Goal: Information Seeking & Learning: Learn about a topic

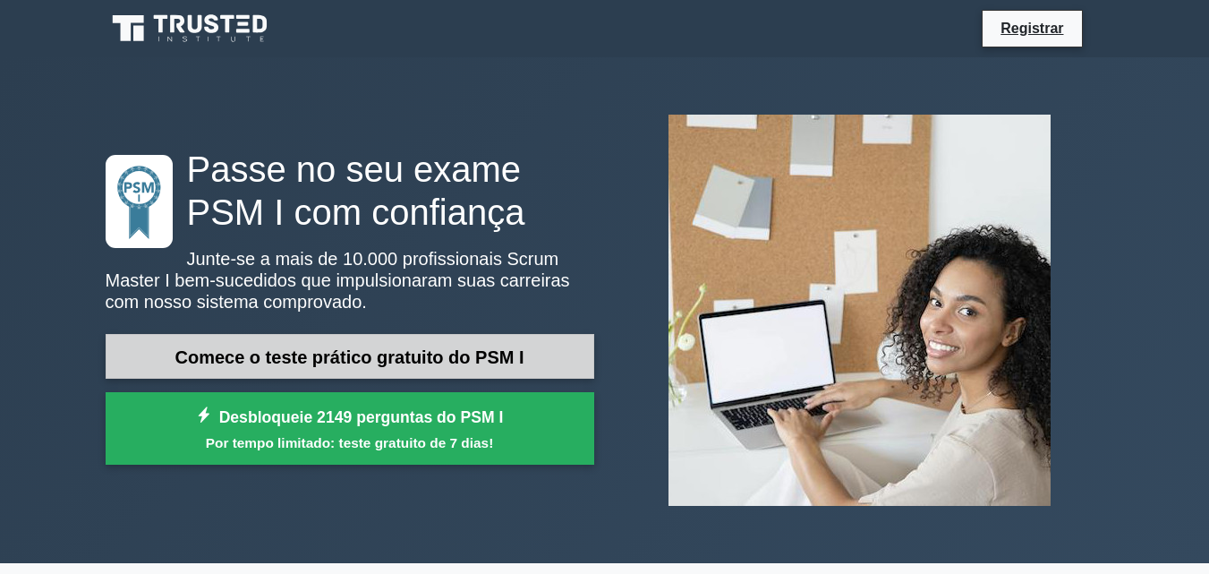
click at [405, 361] on font "Comece o teste prático gratuito do PSM I" at bounding box center [349, 357] width 349 height 20
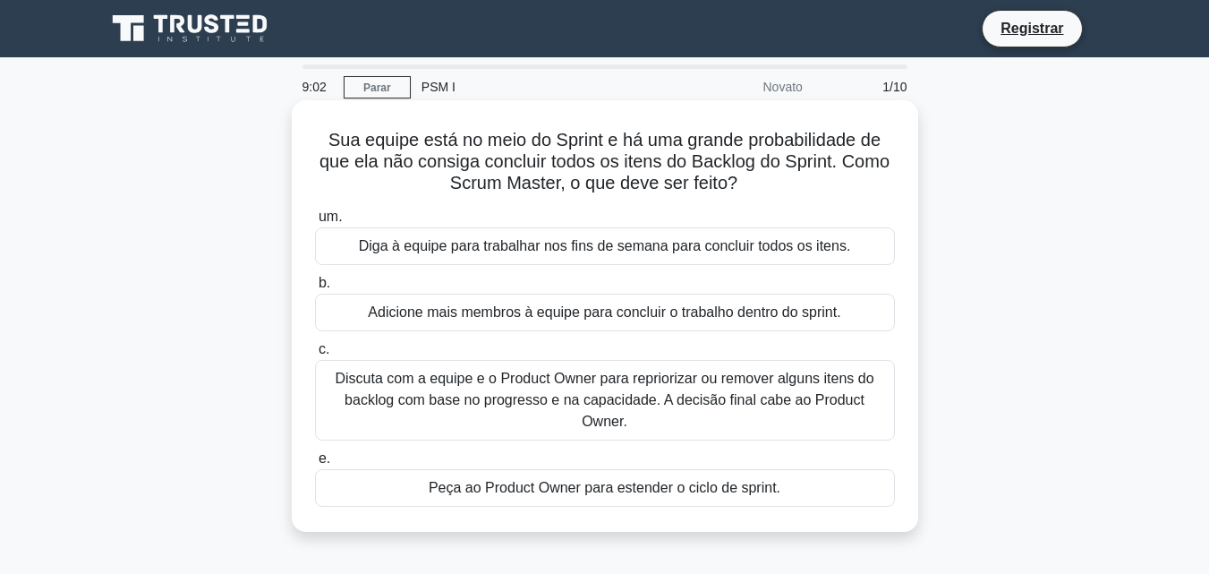
click at [534, 480] on font "Peça ao Product Owner para estender o ciclo de sprint." at bounding box center [605, 487] width 352 height 15
click at [315, 465] on input "e. Peça ao Product Owner para estender o ciclo de sprint." at bounding box center [315, 459] width 0 height 12
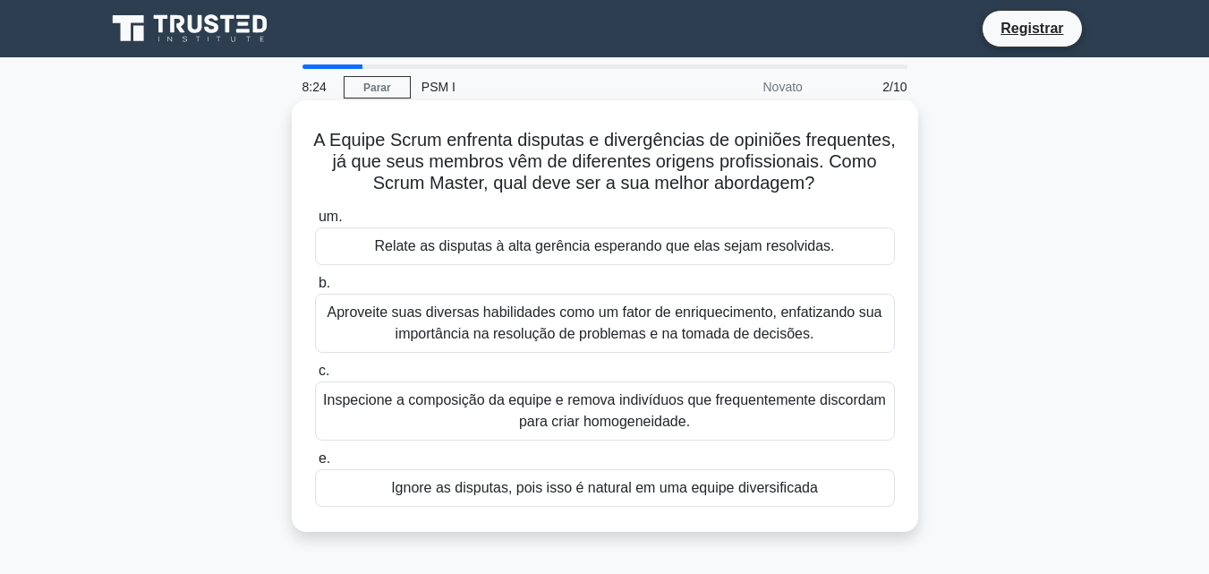
click at [639, 345] on font "Aproveite suas diversas habilidades como um fator de enriquecimento, enfatizand…" at bounding box center [605, 323] width 564 height 43
click at [315, 289] on input "b. Aproveite suas diversas habilidades como um fator de enriquecimento, enfatiz…" at bounding box center [315, 283] width 0 height 12
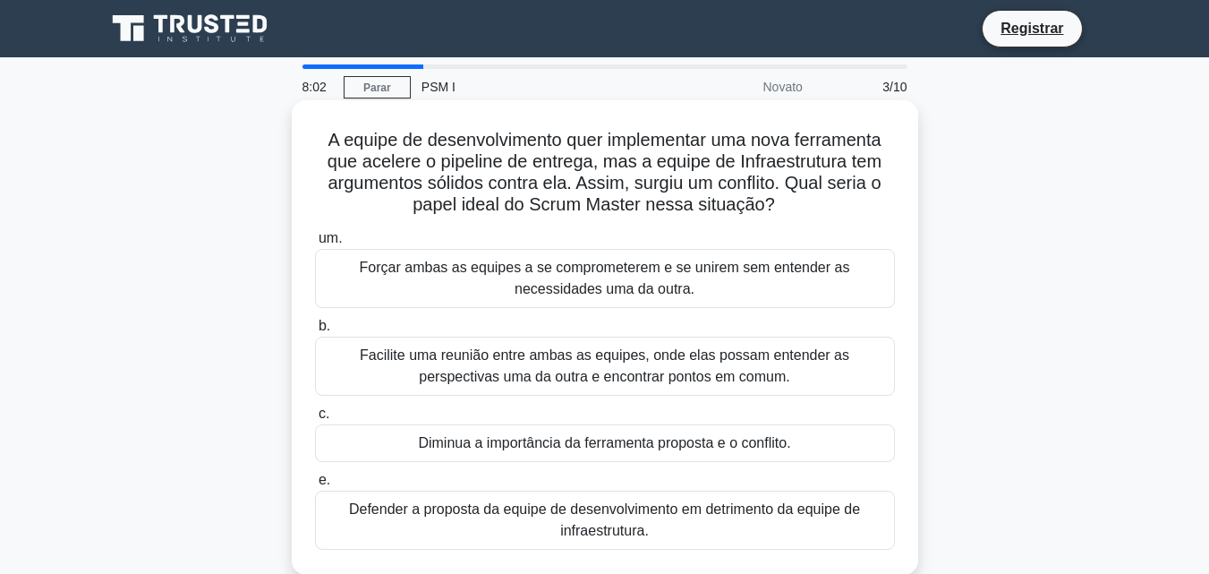
click at [604, 368] on font "Facilite uma reunião entre ambas as equipes, onde elas possam entender as persp…" at bounding box center [605, 365] width 490 height 37
click at [315, 332] on input "b. Facilite uma reunião entre ambas as equipes, onde elas possam entender as pe…" at bounding box center [315, 326] width 0 height 12
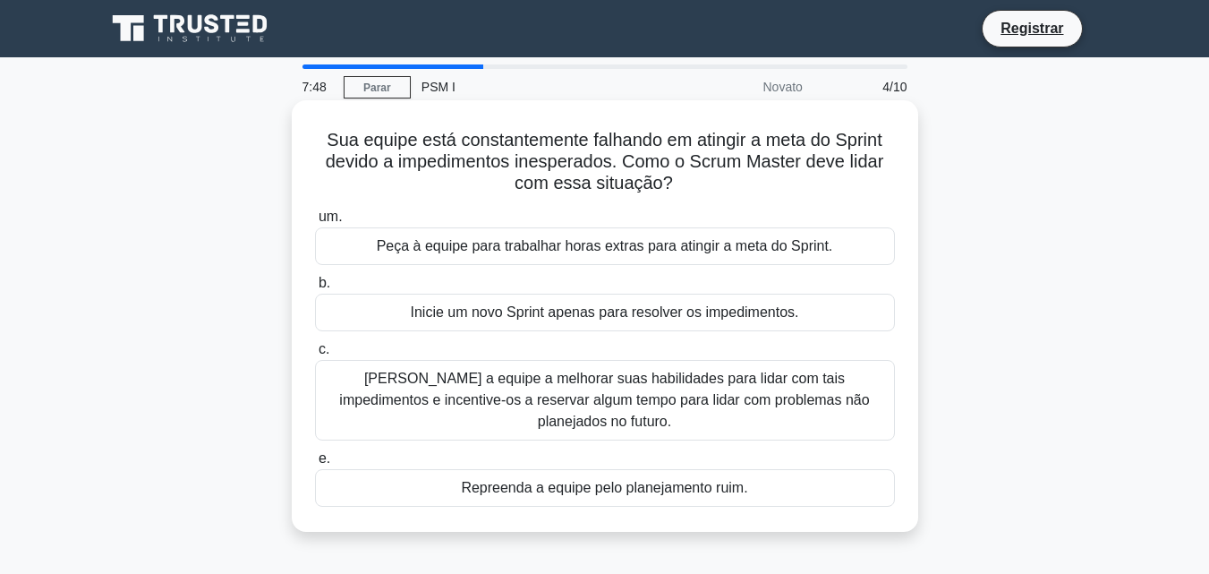
click at [556, 388] on font "Ajude a equipe a melhorar suas habilidades para lidar com tais impedimentos e i…" at bounding box center [604, 400] width 530 height 58
click at [315, 355] on input "c. Ajude a equipe a melhorar suas habilidades para lidar com tais impedimentos …" at bounding box center [315, 350] width 0 height 12
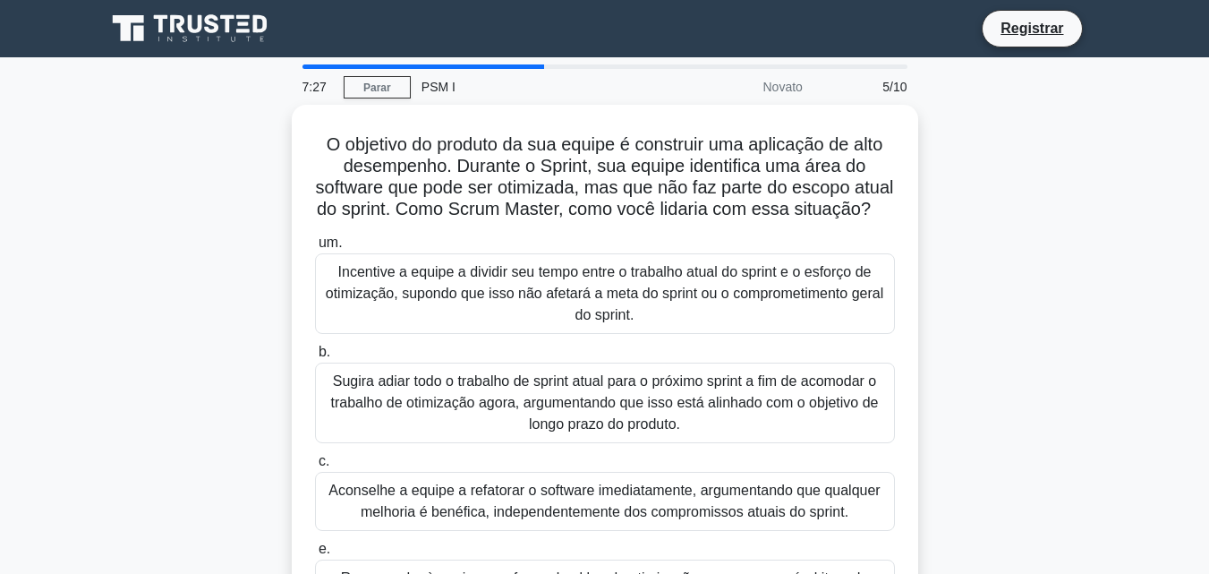
scroll to position [90, 0]
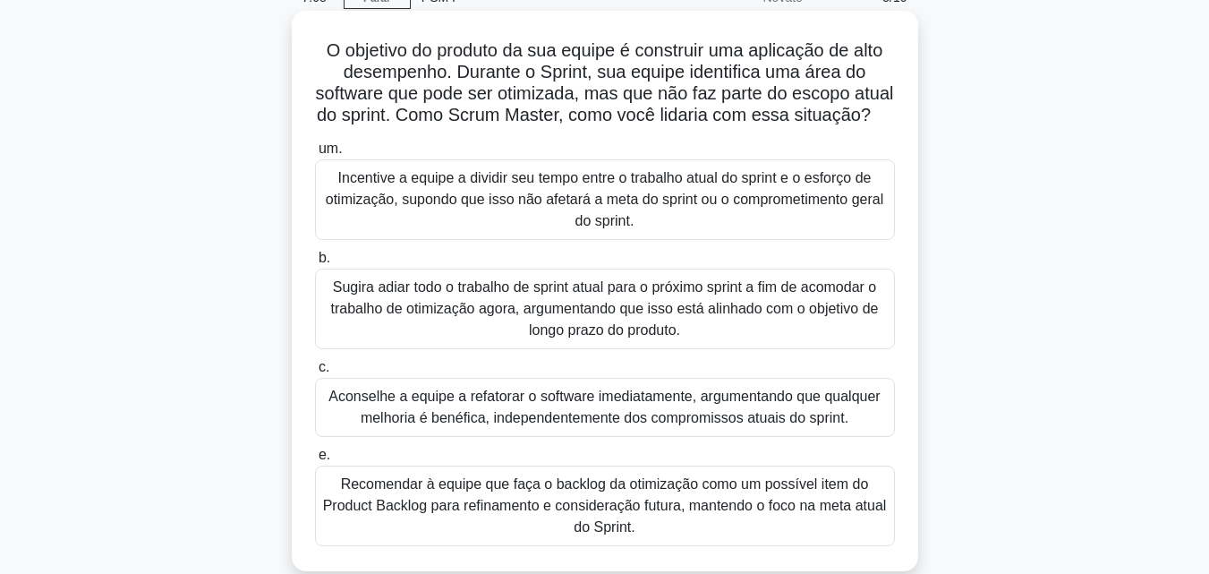
click at [621, 523] on font "Recomendar à equipe que faça o backlog da otimização como um possível item do P…" at bounding box center [605, 505] width 564 height 58
click at [315, 461] on input "e. Recomendar à equipe que faça o backlog da otimização como um possível item d…" at bounding box center [315, 455] width 0 height 12
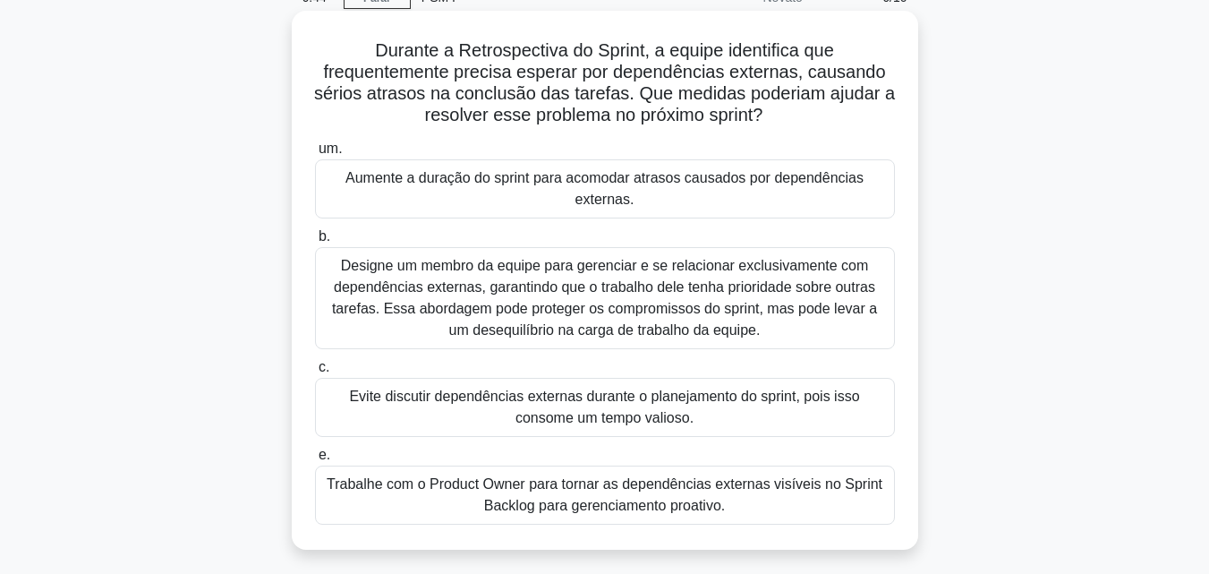
click at [621, 509] on font "Trabalhe com o Product Owner para tornar as dependências externas visíveis no S…" at bounding box center [605, 494] width 556 height 37
click at [315, 461] on input "e. Trabalhe com o Product Owner para tornar as dependências externas visíveis n…" at bounding box center [315, 455] width 0 height 12
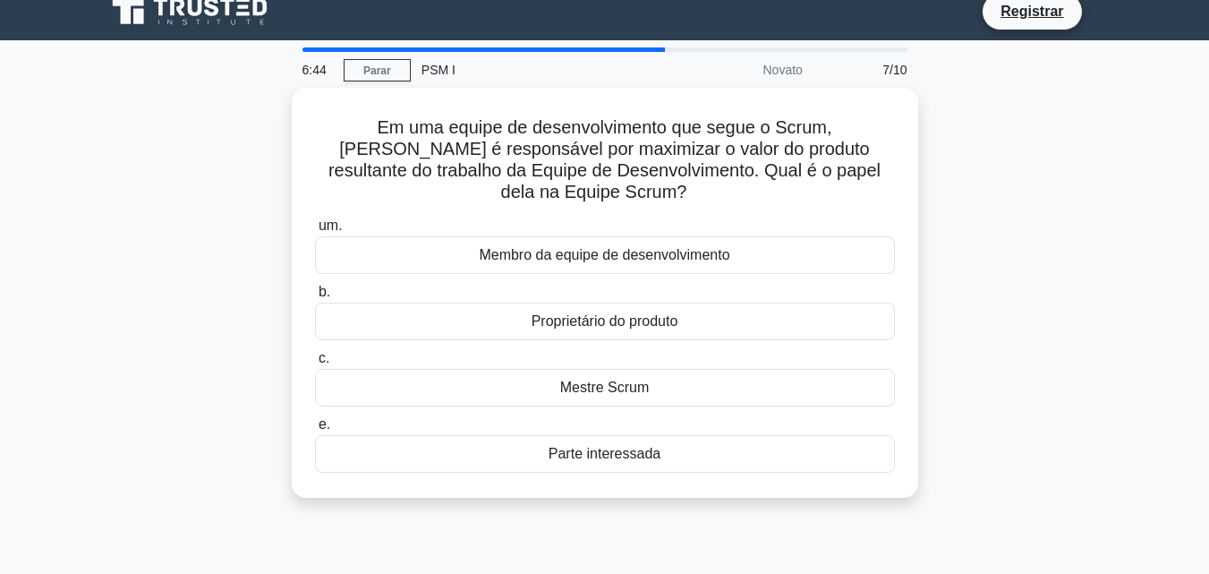
scroll to position [0, 0]
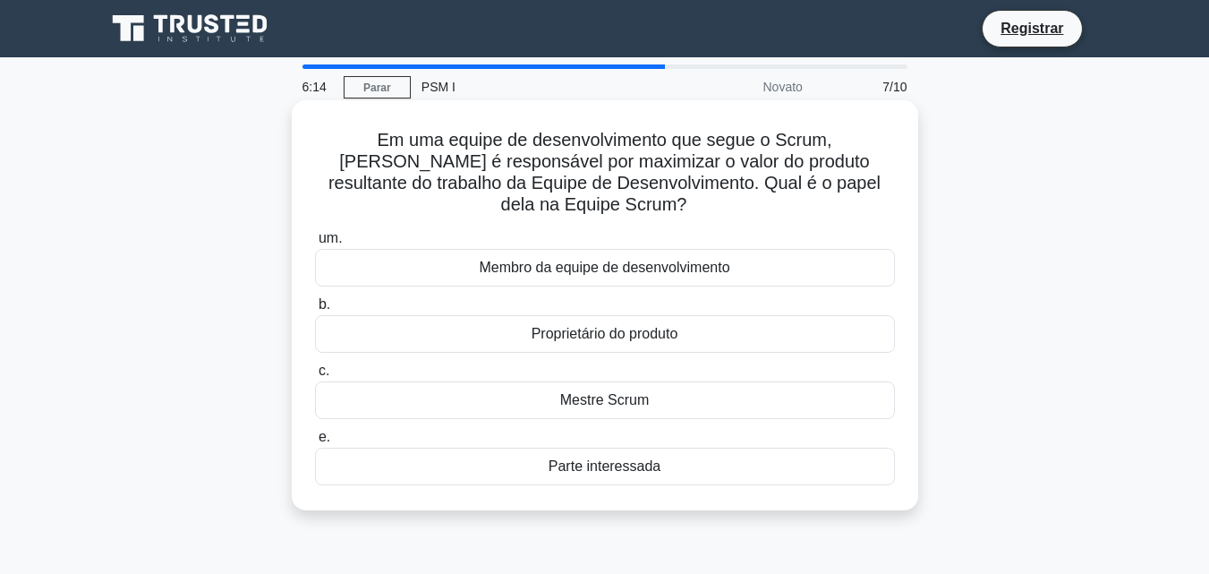
click at [694, 262] on font "Membro da equipe de desenvolvimento" at bounding box center [604, 267] width 251 height 15
click at [315, 244] on input "um. Membro da equipe de desenvolvimento" at bounding box center [315, 239] width 0 height 12
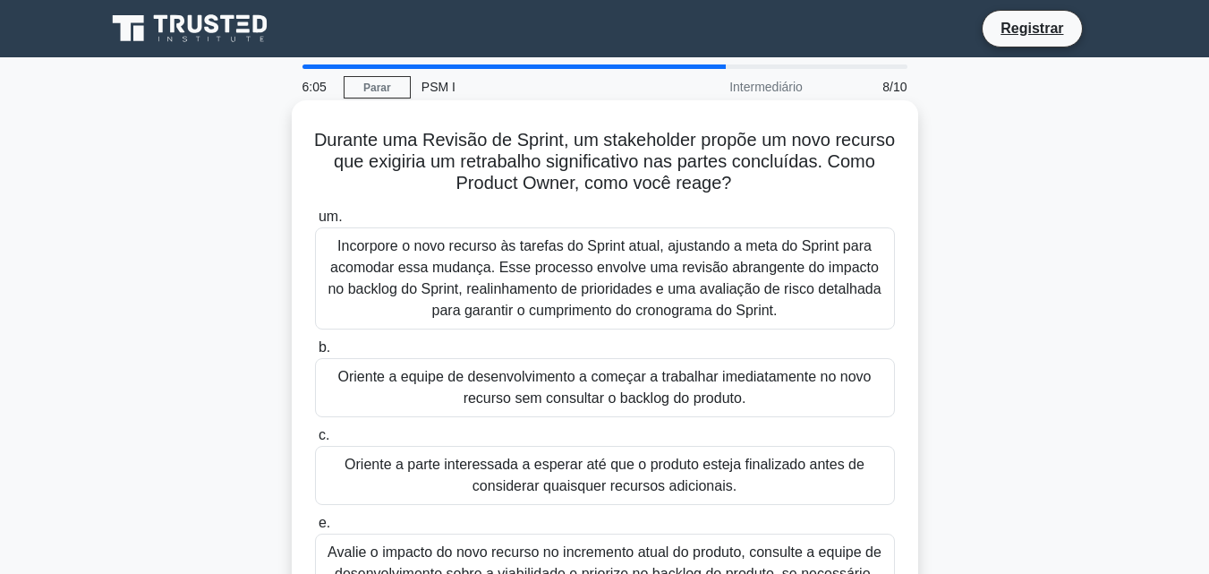
click at [687, 268] on font "Incorpore o novo recurso às tarefas do Sprint atual, ajustando a meta do Sprint…" at bounding box center [604, 278] width 553 height 80
click at [315, 223] on input "um. Incorpore o novo recurso às tarefas do Sprint atual, ajustando a meta do Sp…" at bounding box center [315, 217] width 0 height 12
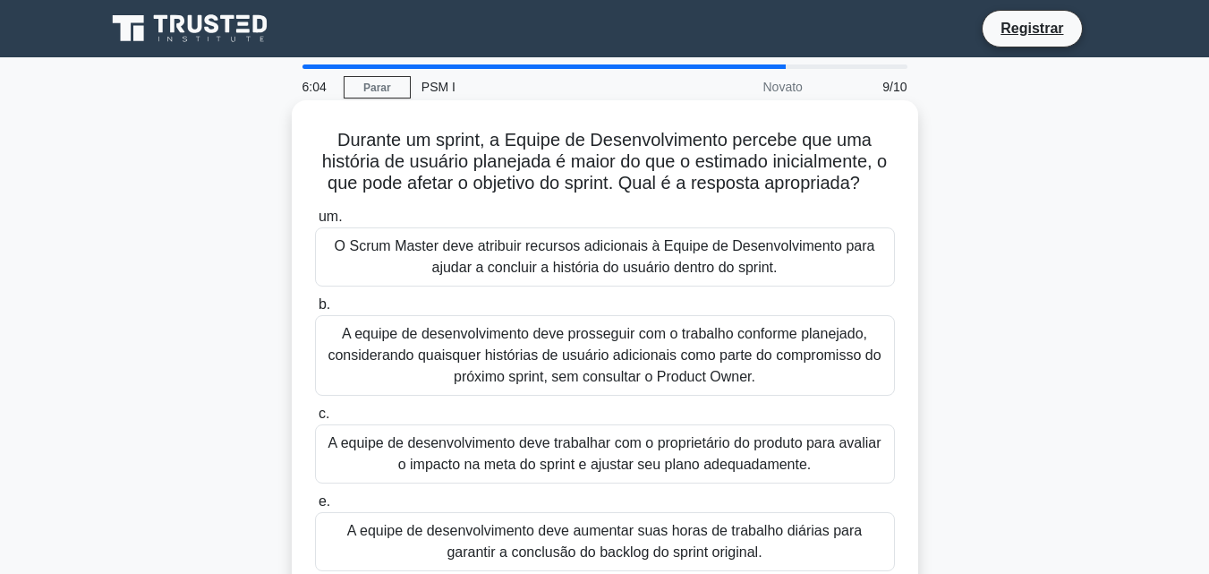
click at [613, 437] on font "A equipe de desenvolvimento deve trabalhar com o proprietário do produto para a…" at bounding box center [604, 453] width 553 height 37
click at [315, 420] on input "c. A equipe de desenvolvimento deve trabalhar com o proprietário do produto par…" at bounding box center [315, 414] width 0 height 12
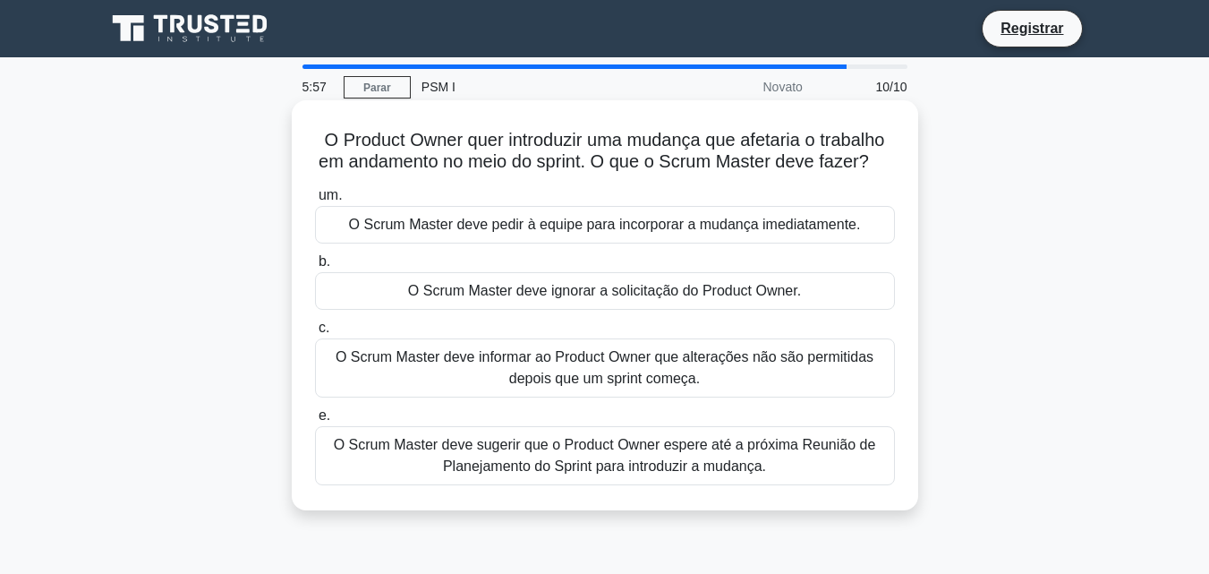
click at [479, 389] on font "O Scrum Master deve informar ao Product Owner que alterações não são permitidas…" at bounding box center [605, 367] width 564 height 43
click at [315, 334] on input "c. O Scrum Master deve informar ao Product Owner que alterações não são permiti…" at bounding box center [315, 328] width 0 height 12
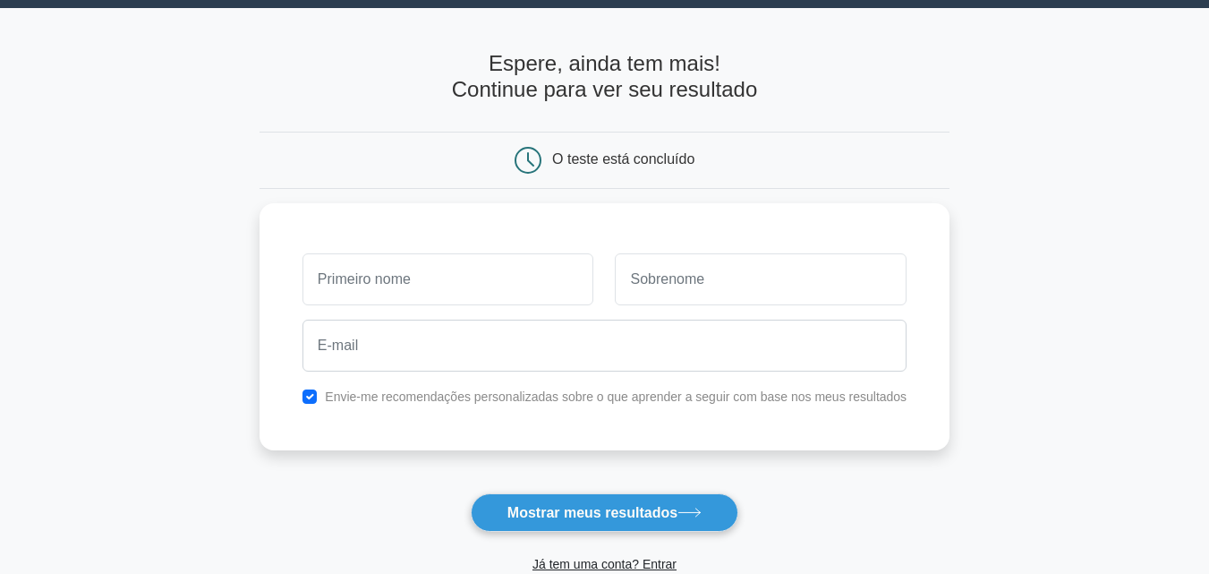
scroll to position [90, 0]
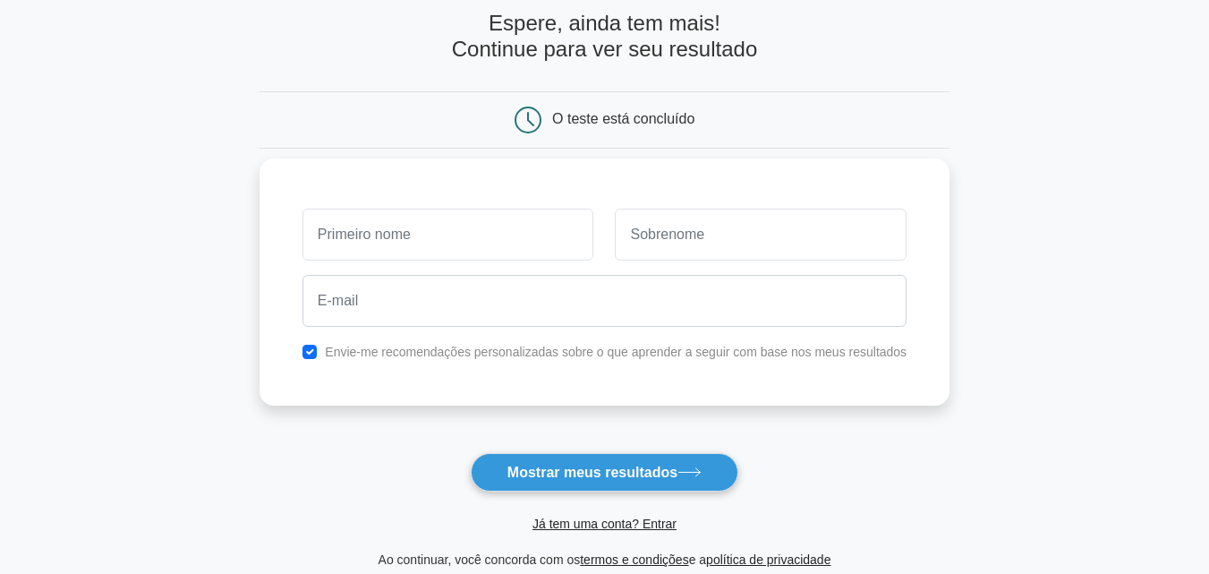
click at [508, 253] on input "text" at bounding box center [449, 235] width 292 height 52
type input "[PERSON_NAME]"
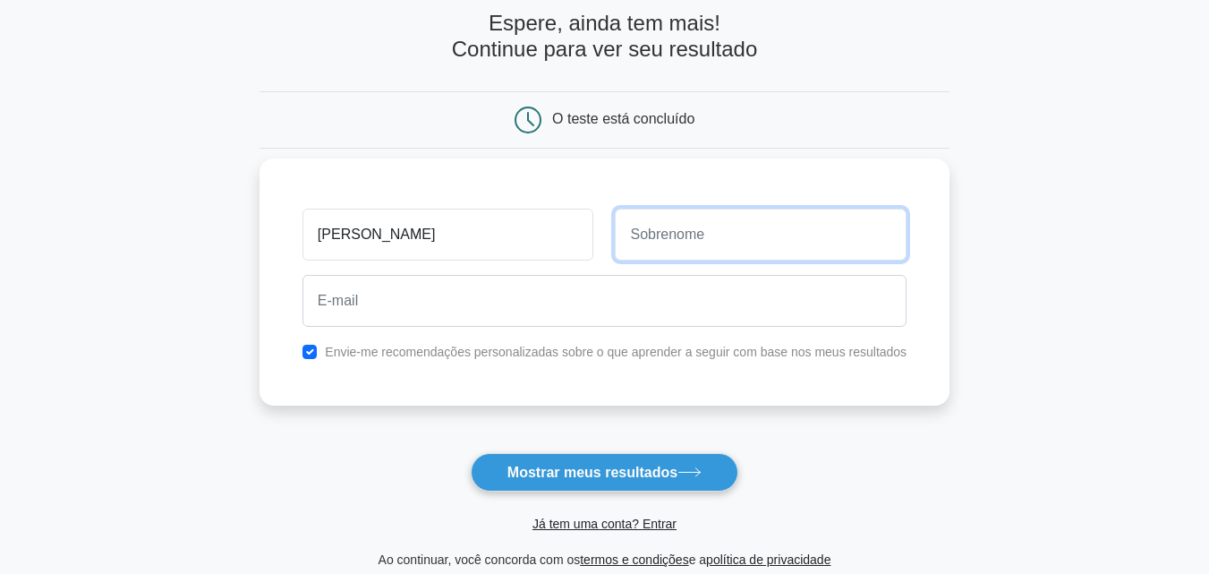
click at [669, 241] on input "text" at bounding box center [761, 235] width 292 height 52
type input "Heredias Santos"
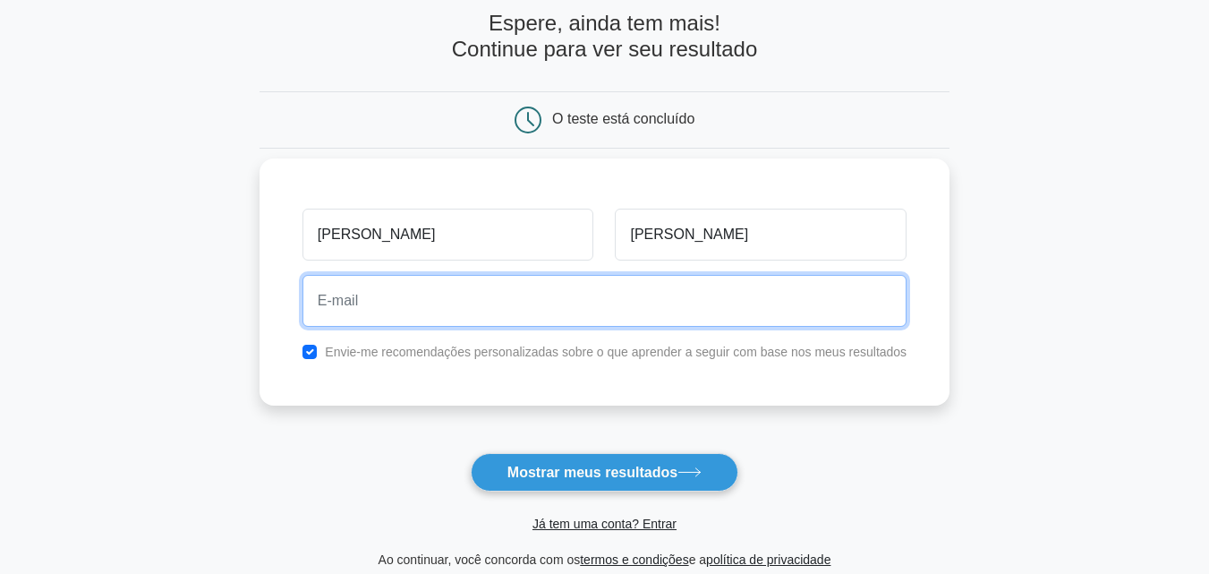
click at [497, 303] on input "email" at bounding box center [605, 301] width 604 height 52
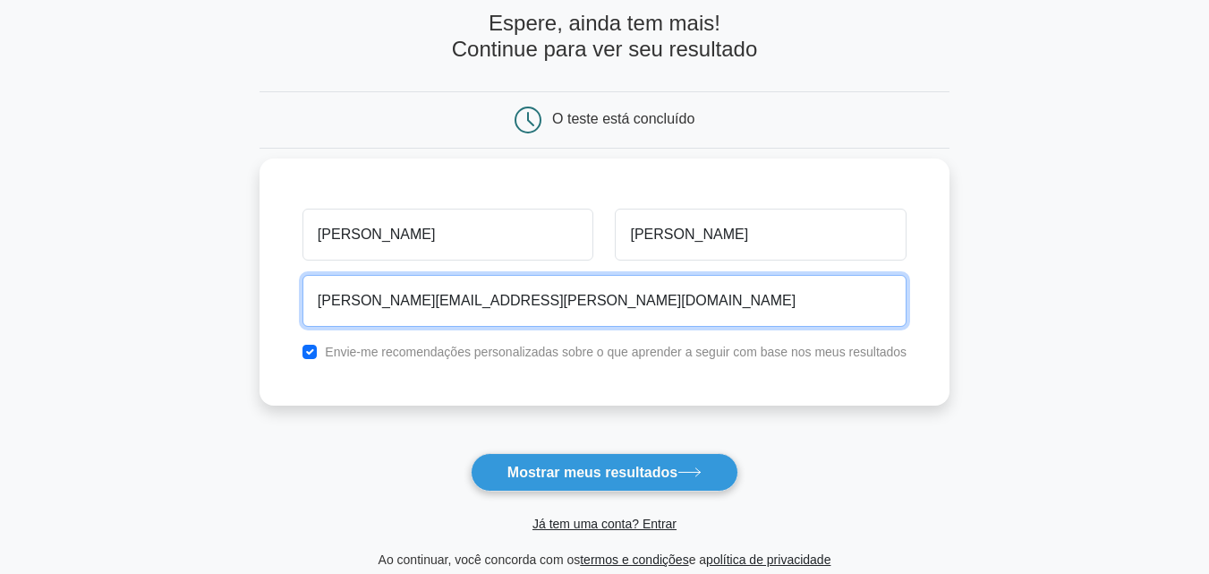
drag, startPoint x: 499, startPoint y: 296, endPoint x: 295, endPoint y: 300, distance: 205.0
click at [295, 300] on div "Angela Neli Heredias Santos angela.santos@oi.net.br Envie-me recomendações pers…" at bounding box center [605, 281] width 690 height 247
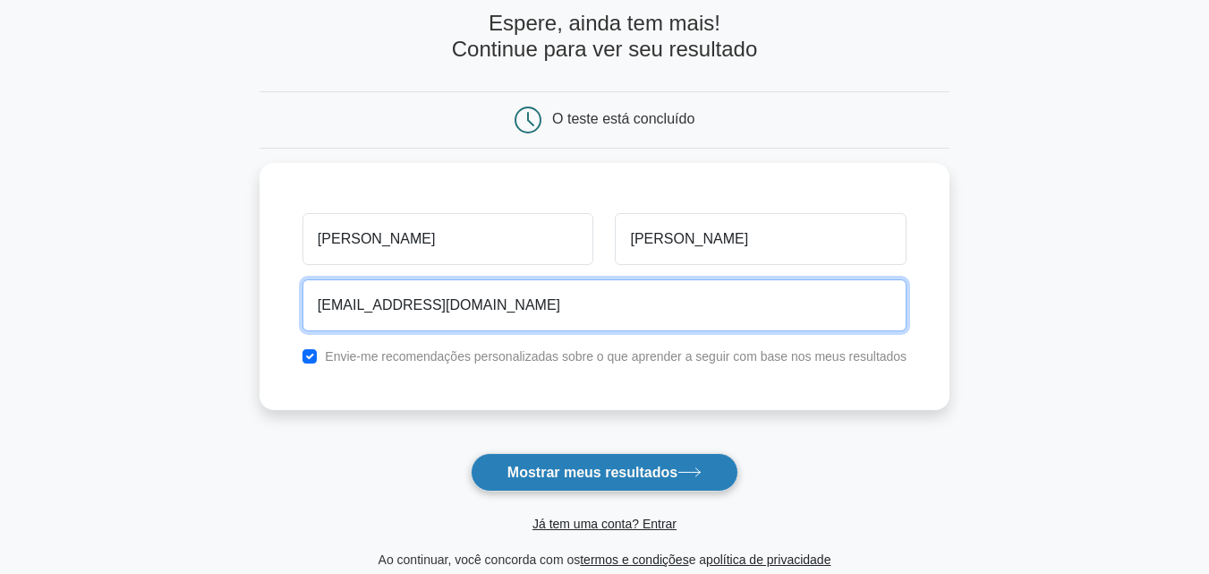
type input "angelaheredias@gmail.com"
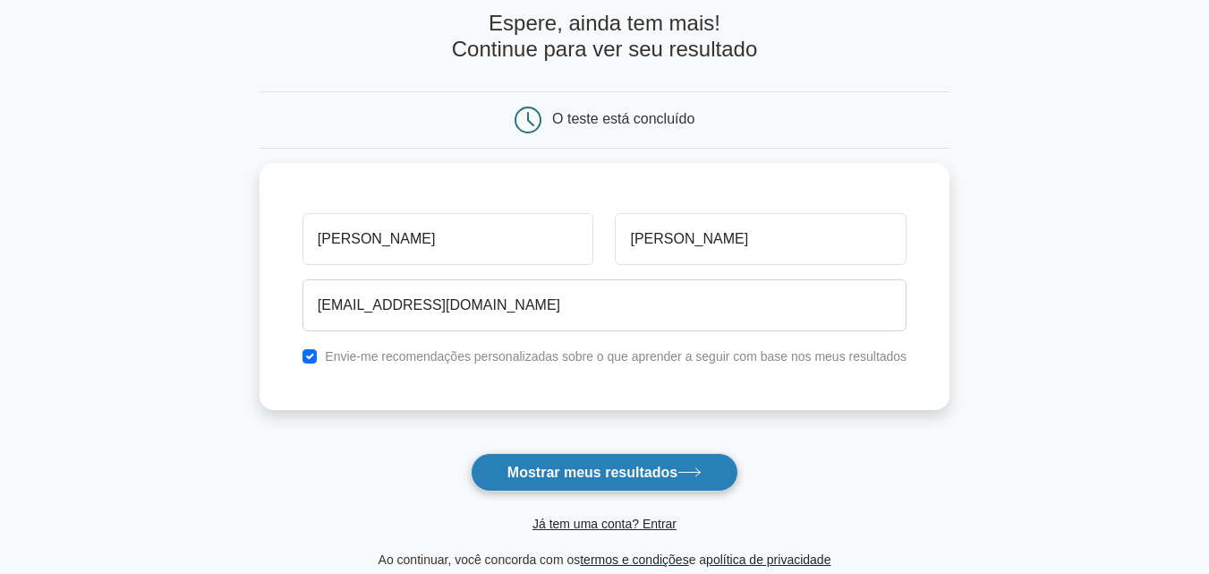
click at [565, 476] on font "Mostrar meus resultados" at bounding box center [593, 472] width 170 height 15
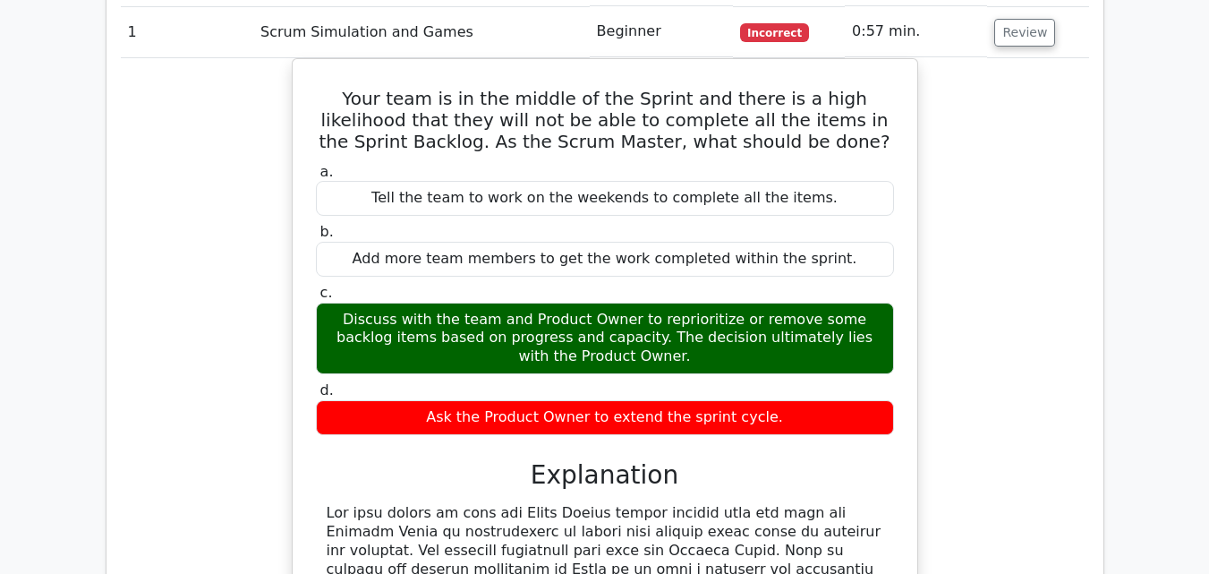
scroll to position [1522, 0]
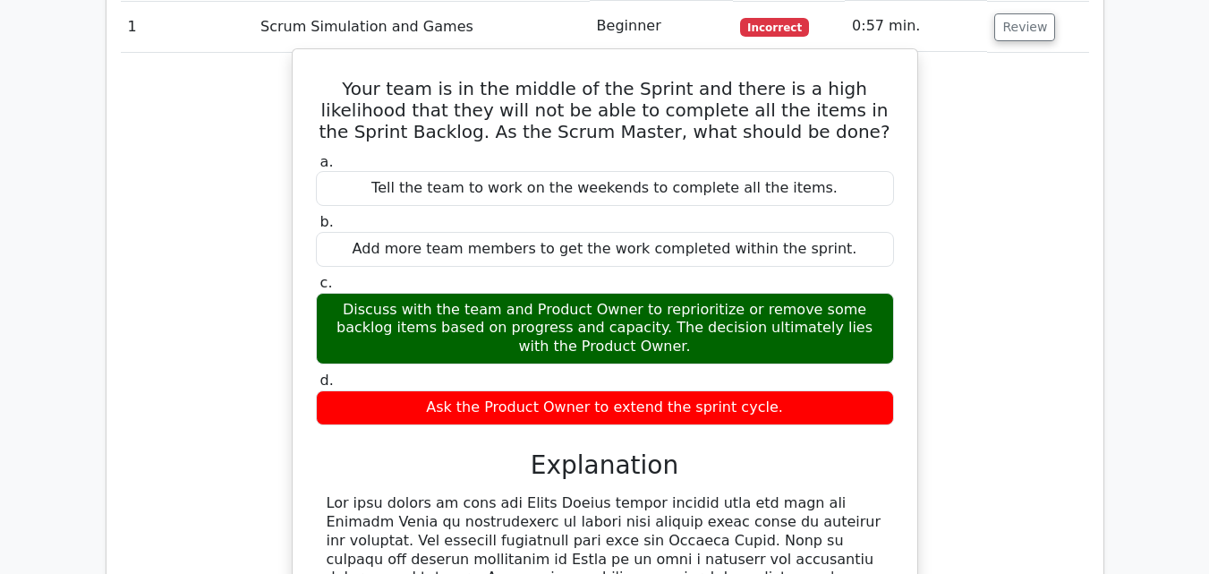
drag, startPoint x: 922, startPoint y: 266, endPoint x: 904, endPoint y: 284, distance: 25.3
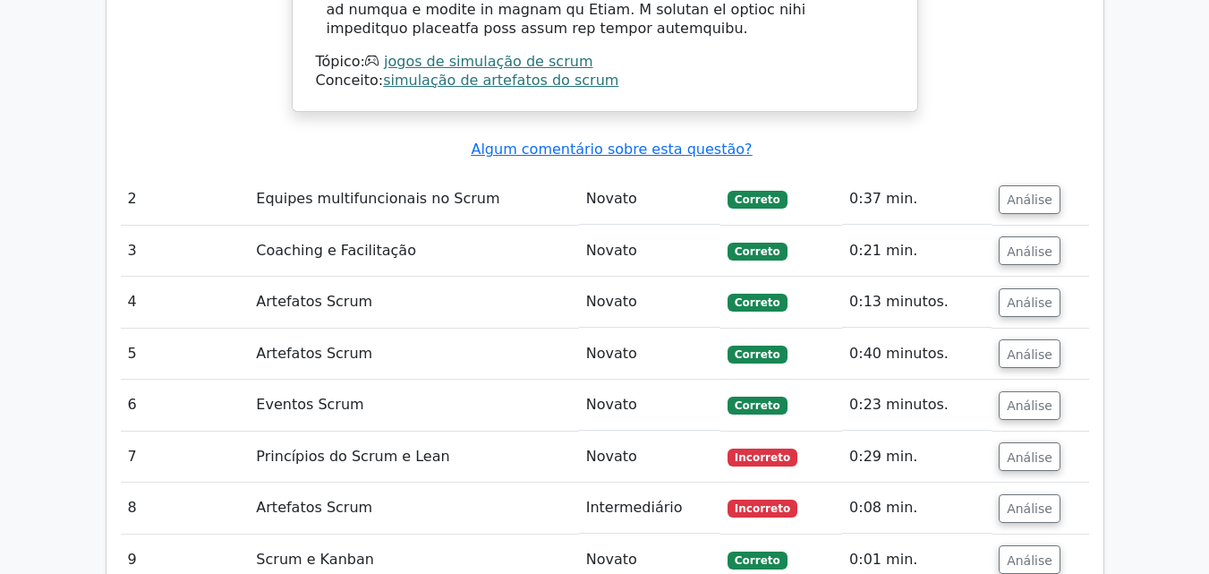
scroll to position [2417, 0]
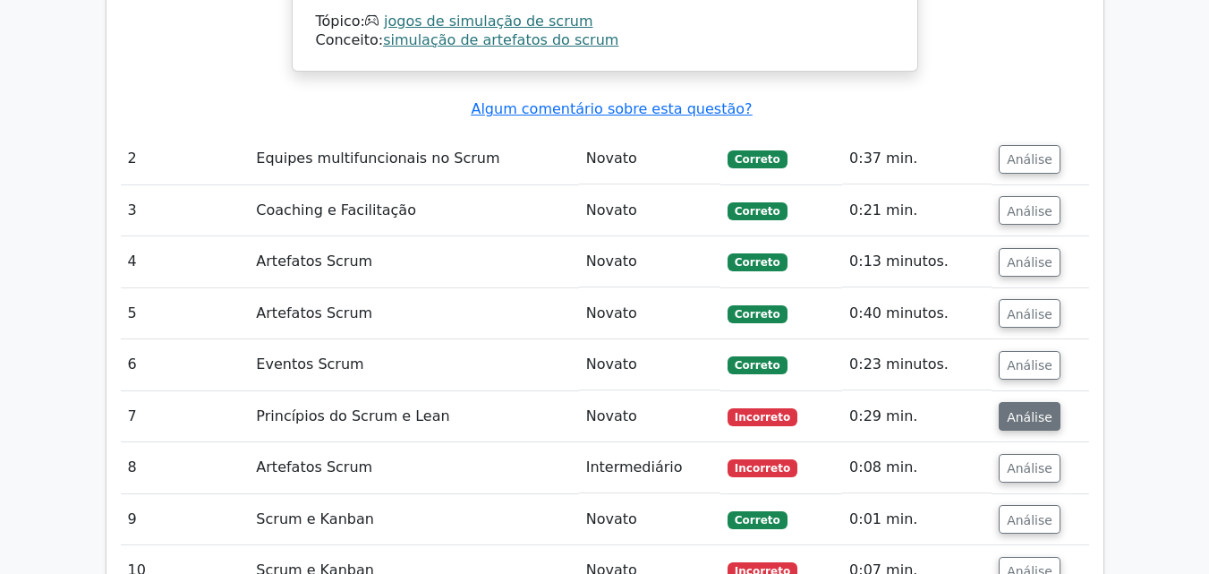
click at [1017, 409] on font "Análise" at bounding box center [1030, 416] width 46 height 14
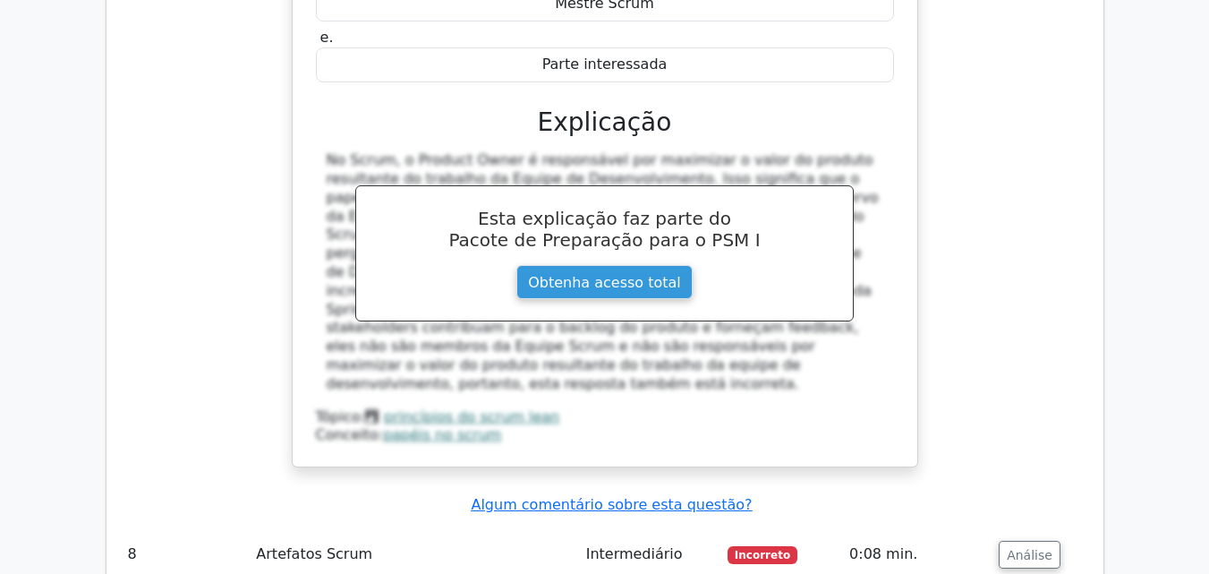
scroll to position [3312, 0]
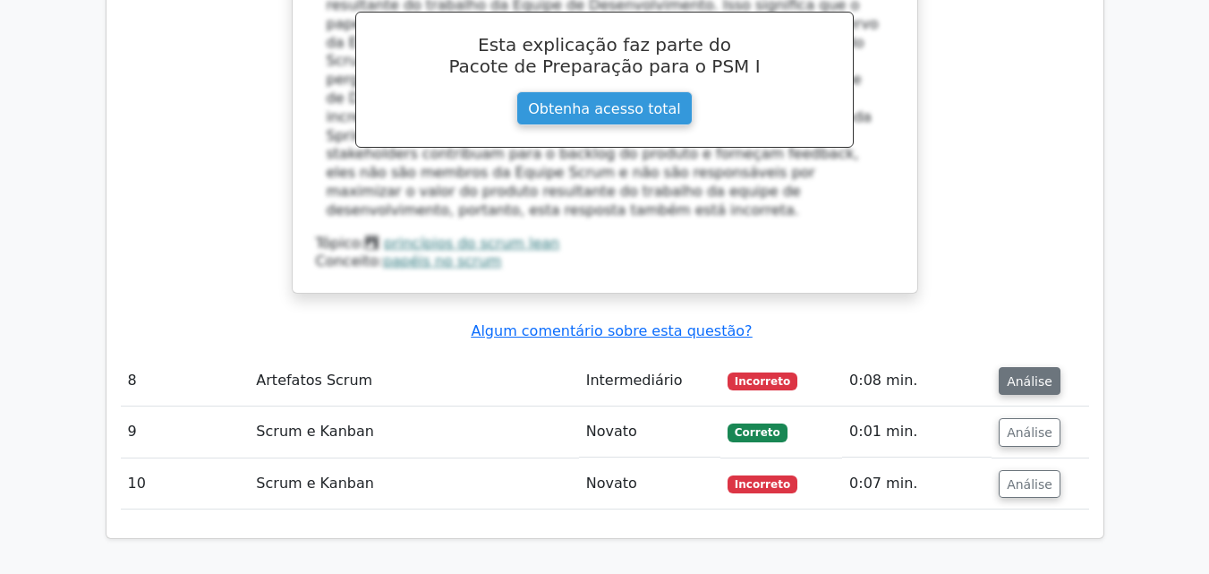
click at [1023, 373] on font "Análise" at bounding box center [1030, 380] width 46 height 14
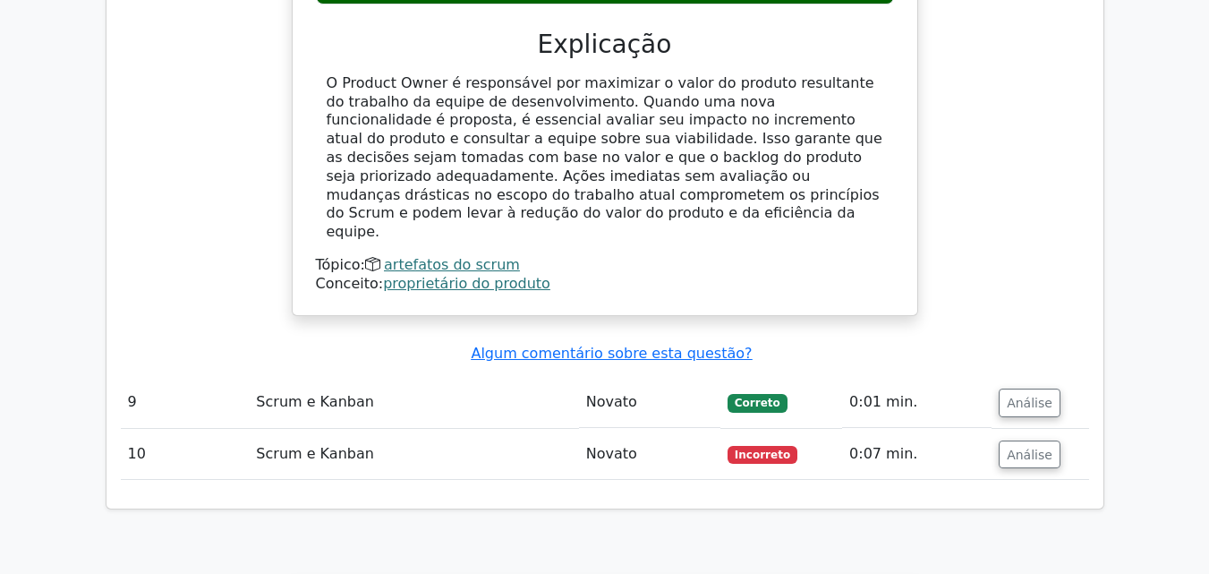
scroll to position [4207, 0]
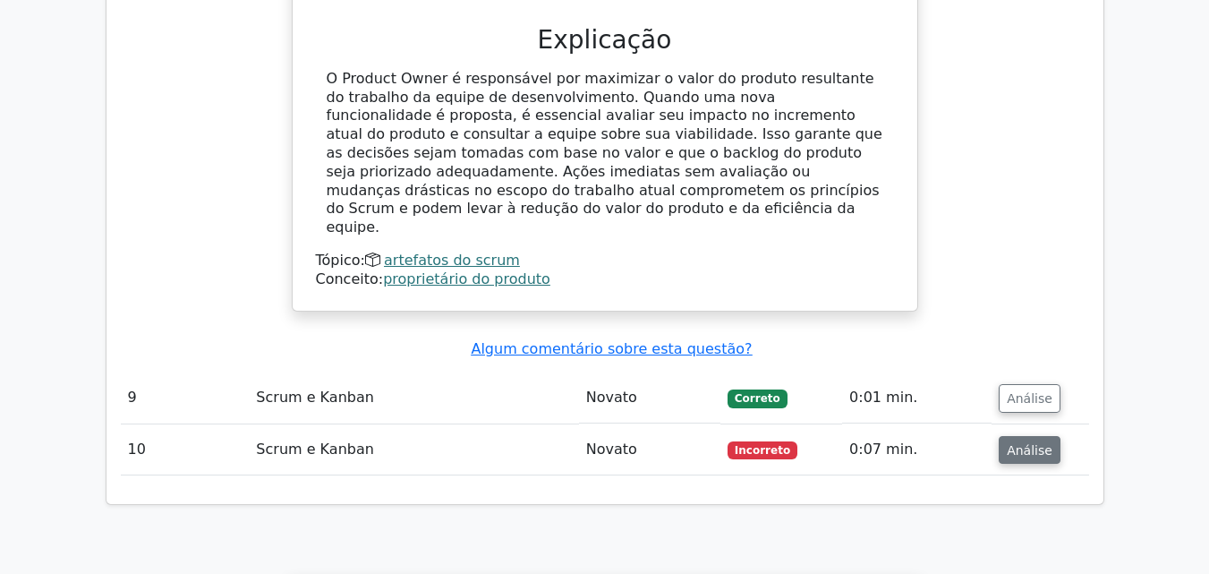
click at [1015, 442] on font "Análise" at bounding box center [1030, 449] width 46 height 14
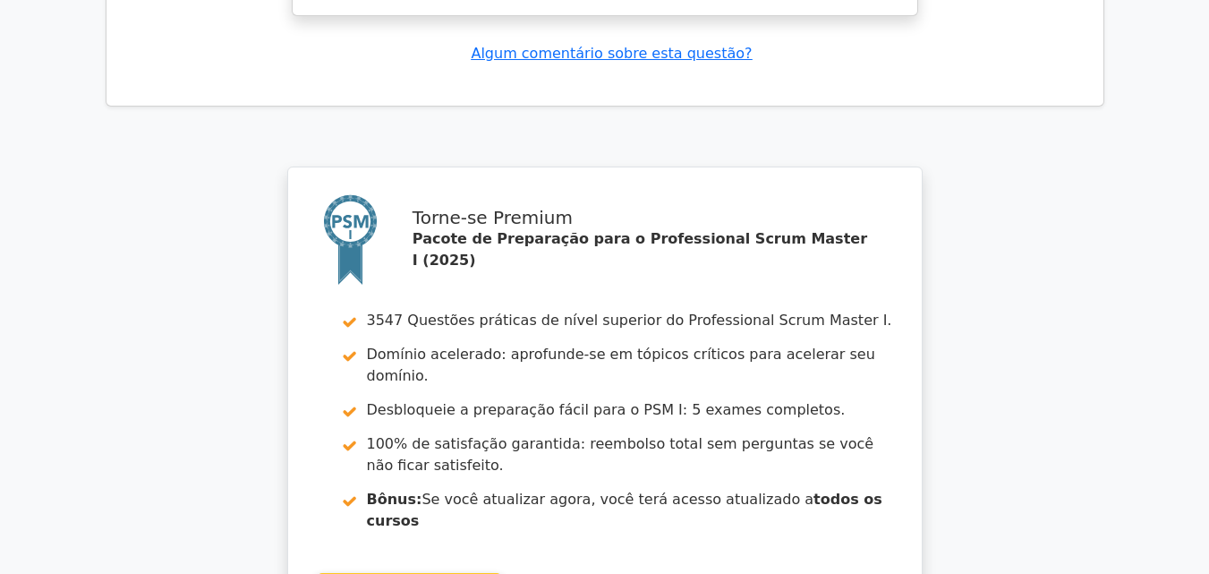
scroll to position [5639, 0]
